Goal: Task Accomplishment & Management: Use online tool/utility

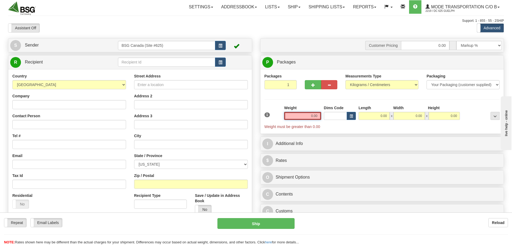
drag, startPoint x: 297, startPoint y: 116, endPoint x: 323, endPoint y: 117, distance: 26.9
click at [321, 117] on input "0.00" at bounding box center [302, 116] width 37 height 8
paste input "3.1345"
type input "3.13"
click at [375, 114] on input "0.00" at bounding box center [374, 116] width 31 height 8
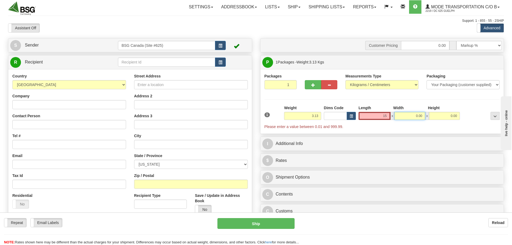
type input "15.00"
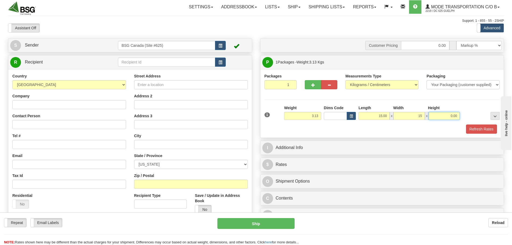
type input "15.00"
click at [489, 128] on button "Refresh Rates" at bounding box center [481, 129] width 31 height 9
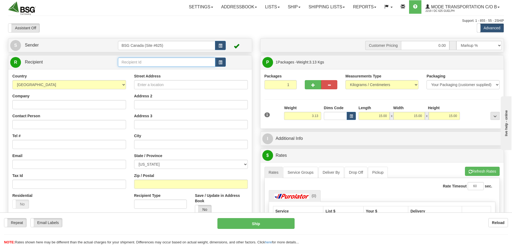
click at [151, 59] on input "text" at bounding box center [166, 62] width 97 height 9
paste input "3.1345"
drag, startPoint x: 142, startPoint y: 63, endPoint x: 93, endPoint y: 62, distance: 49.5
click at [93, 62] on tr "R Recipient 3.1345" at bounding box center [130, 62] width 240 height 11
click at [156, 70] on div "OVER TIME BEER WORKS" at bounding box center [166, 70] width 92 height 6
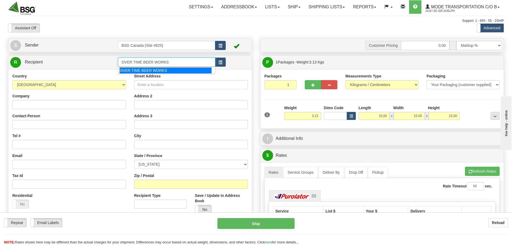
type input "OVER TIME BEER WORKS"
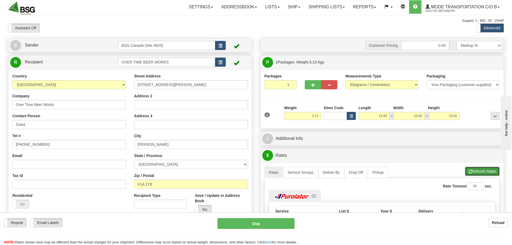
click at [479, 171] on button "Refresh Rates" at bounding box center [482, 171] width 35 height 9
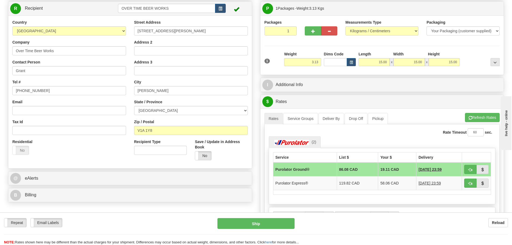
scroll to position [108, 0]
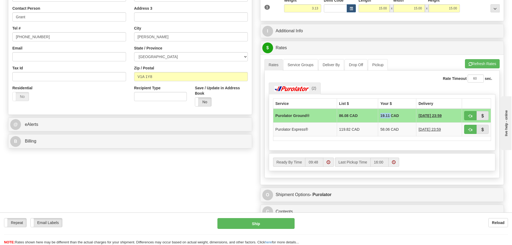
drag, startPoint x: 375, startPoint y: 115, endPoint x: 386, endPoint y: 118, distance: 11.3
click at [386, 118] on td "19.11 CAD" at bounding box center [397, 116] width 38 height 14
copy td "19.11"
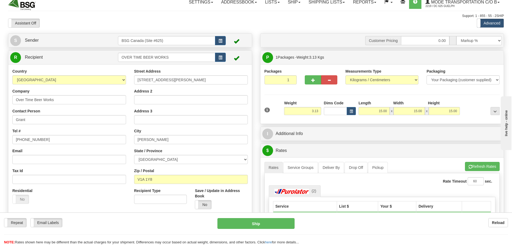
scroll to position [0, 0]
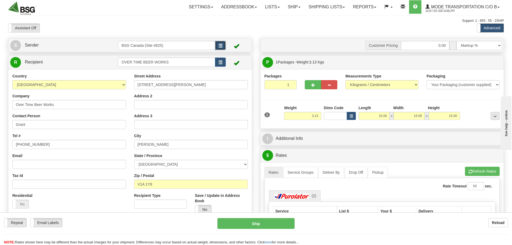
click at [221, 45] on span "button" at bounding box center [221, 45] width 4 height 3
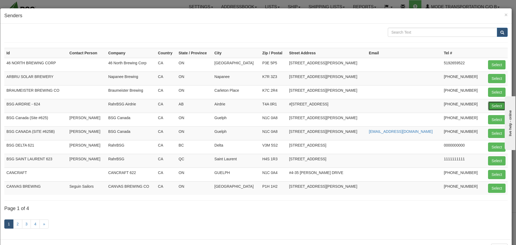
click at [488, 107] on button "Select" at bounding box center [496, 105] width 17 height 9
type input "BSG AIRDRIE - 624"
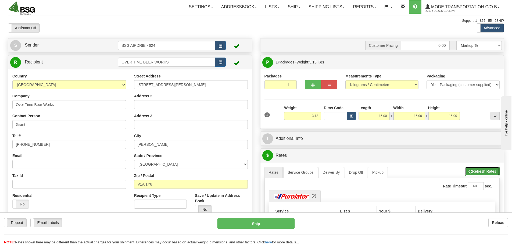
click at [491, 170] on button "Refresh Rates" at bounding box center [482, 171] width 35 height 9
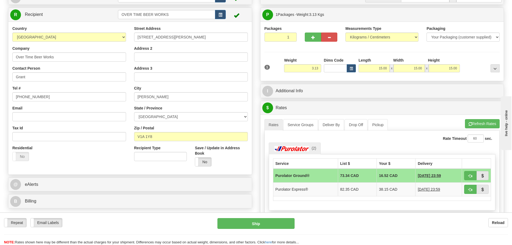
scroll to position [54, 0]
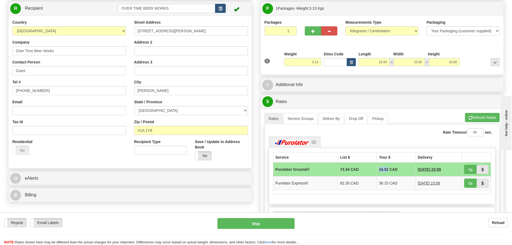
drag, startPoint x: 374, startPoint y: 169, endPoint x: 383, endPoint y: 171, distance: 9.3
click at [383, 171] on td "16.52 CAD" at bounding box center [396, 169] width 39 height 14
copy td "16.52"
click at [418, 169] on span "[DATE] 23:59" at bounding box center [429, 169] width 23 height 5
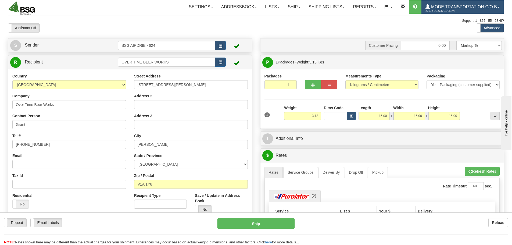
click at [445, 12] on span "2219 / DC 625 Guelph" at bounding box center [446, 10] width 40 height 5
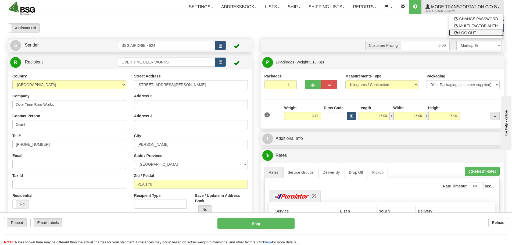
click at [465, 33] on span "LOG OUT" at bounding box center [468, 33] width 17 height 4
